Goal: Find specific page/section: Find specific page/section

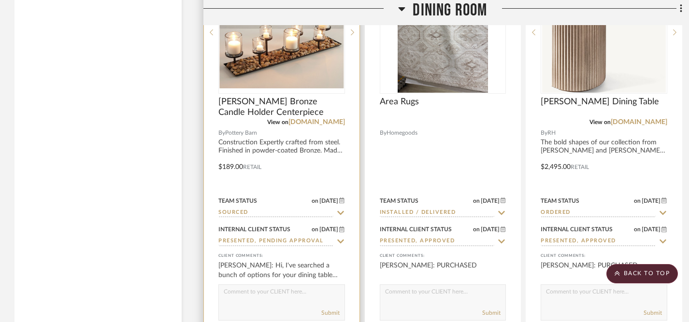
scroll to position [3119, 0]
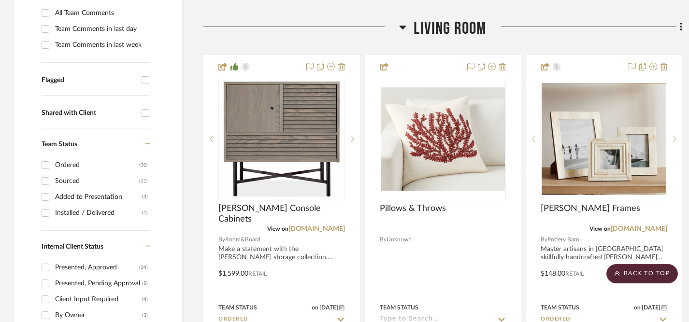
scroll to position [279, 0]
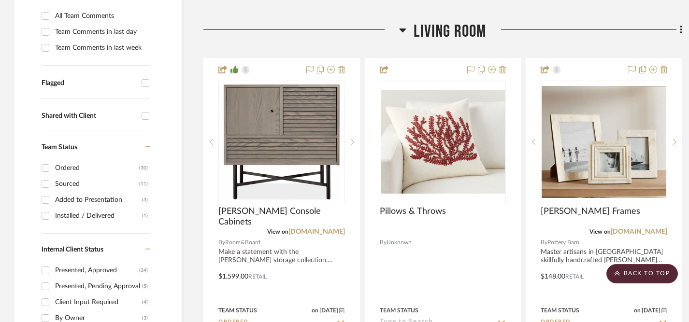
click at [404, 32] on icon at bounding box center [402, 30] width 7 height 12
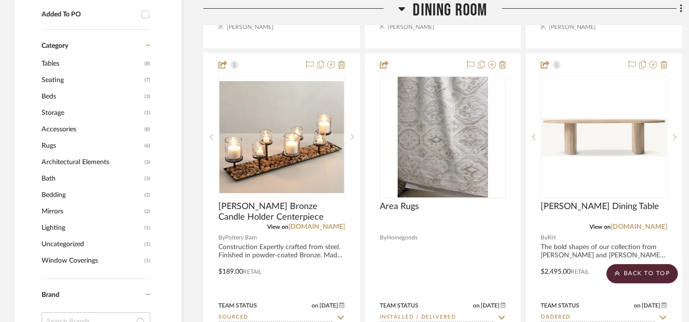
scroll to position [826, 0]
